Goal: Task Accomplishment & Management: Manage account settings

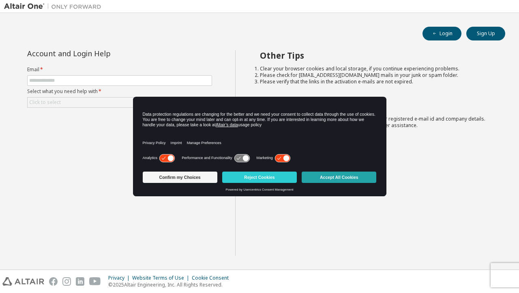
click at [334, 176] on button "Accept All Cookies" at bounding box center [338, 177] width 75 height 11
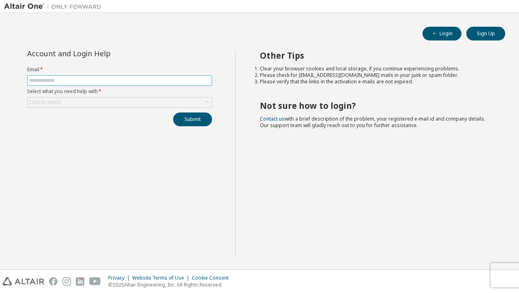
click at [64, 81] on input "text" at bounding box center [119, 80] width 181 height 6
type input "**********"
click at [79, 103] on div "Click to select" at bounding box center [120, 103] width 184 height 10
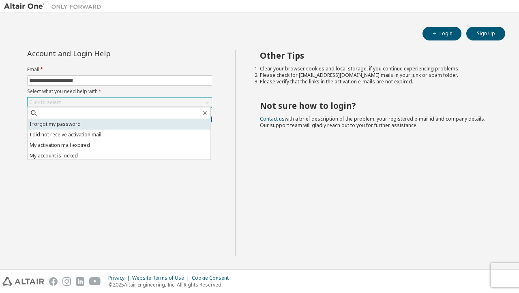
click at [70, 123] on li "I forgot my password" at bounding box center [119, 124] width 183 height 11
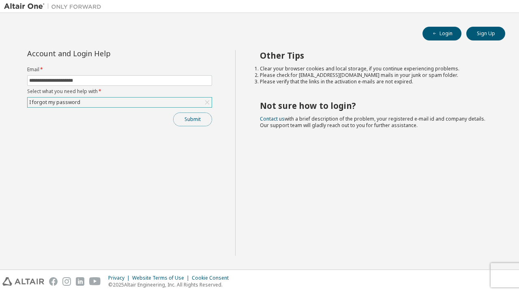
click at [182, 120] on button "Submit" at bounding box center [192, 120] width 39 height 14
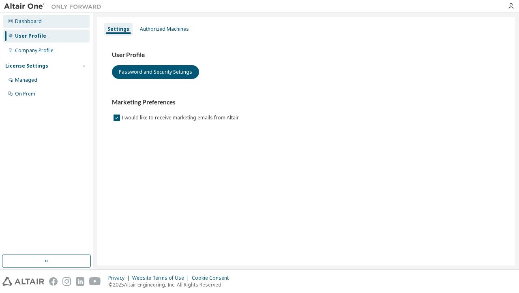
click at [28, 22] on div "Dashboard" at bounding box center [28, 21] width 27 height 6
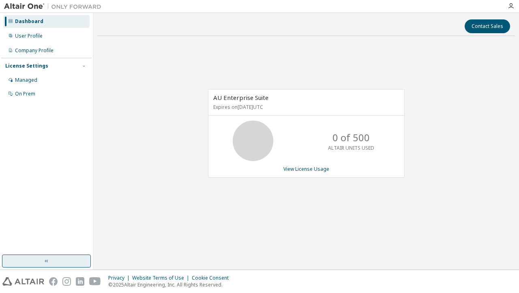
click at [60, 266] on button "button" at bounding box center [46, 261] width 89 height 13
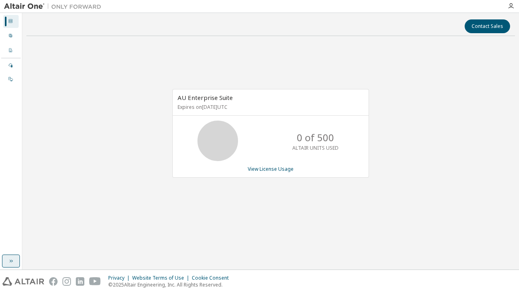
click at [10, 266] on button "button" at bounding box center [11, 261] width 18 height 13
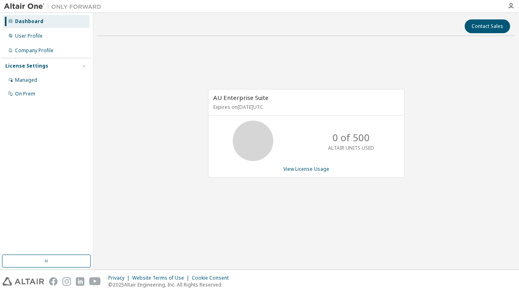
click at [23, 5] on img at bounding box center [54, 6] width 101 height 8
click at [508, 6] on icon "button" at bounding box center [510, 6] width 6 height 6
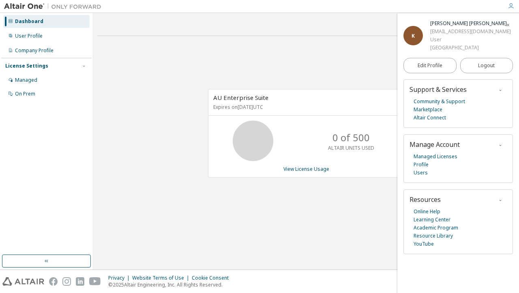
click at [352, 63] on div "AU Enterprise Suite Expires on July 27, 2026 UTC 0 of 500 ALTAIR UNITS USED Vie…" at bounding box center [305, 138] width 417 height 191
click at [438, 218] on link "Learning Center" at bounding box center [431, 220] width 37 height 8
